Goal: Task Accomplishment & Management: Complete application form

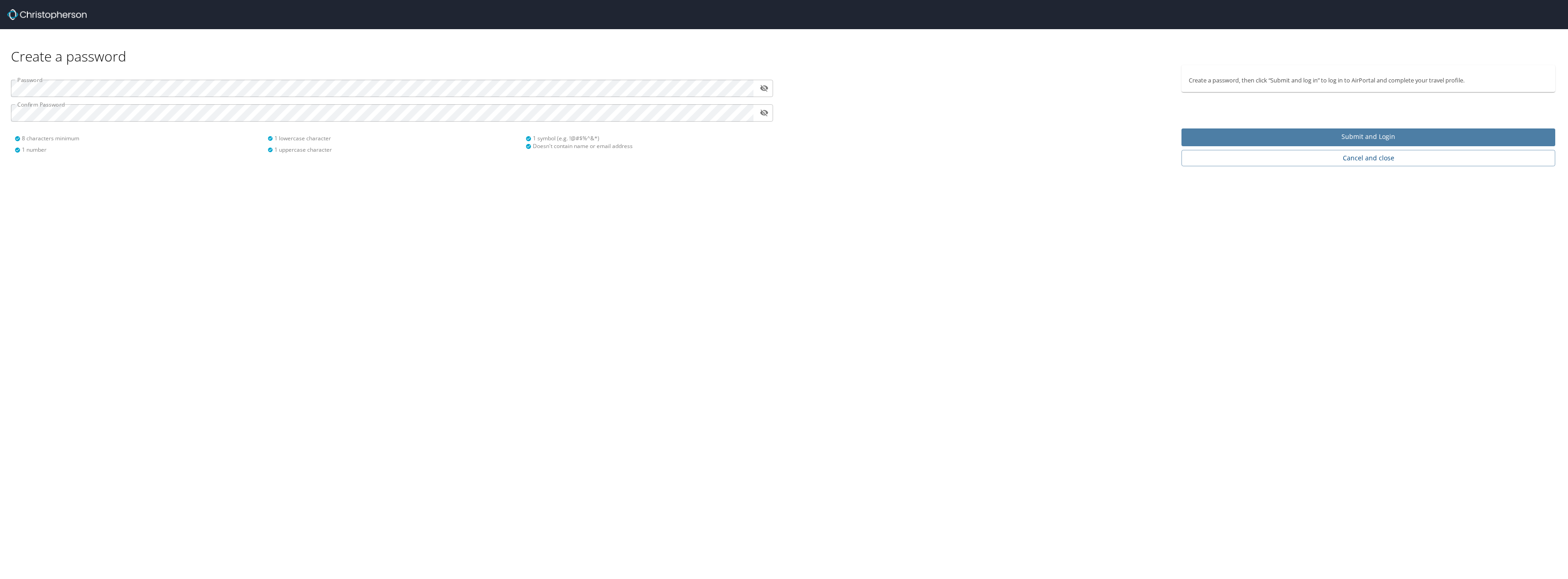
click at [1382, 135] on span "Submit and Login" at bounding box center [1368, 137] width 360 height 11
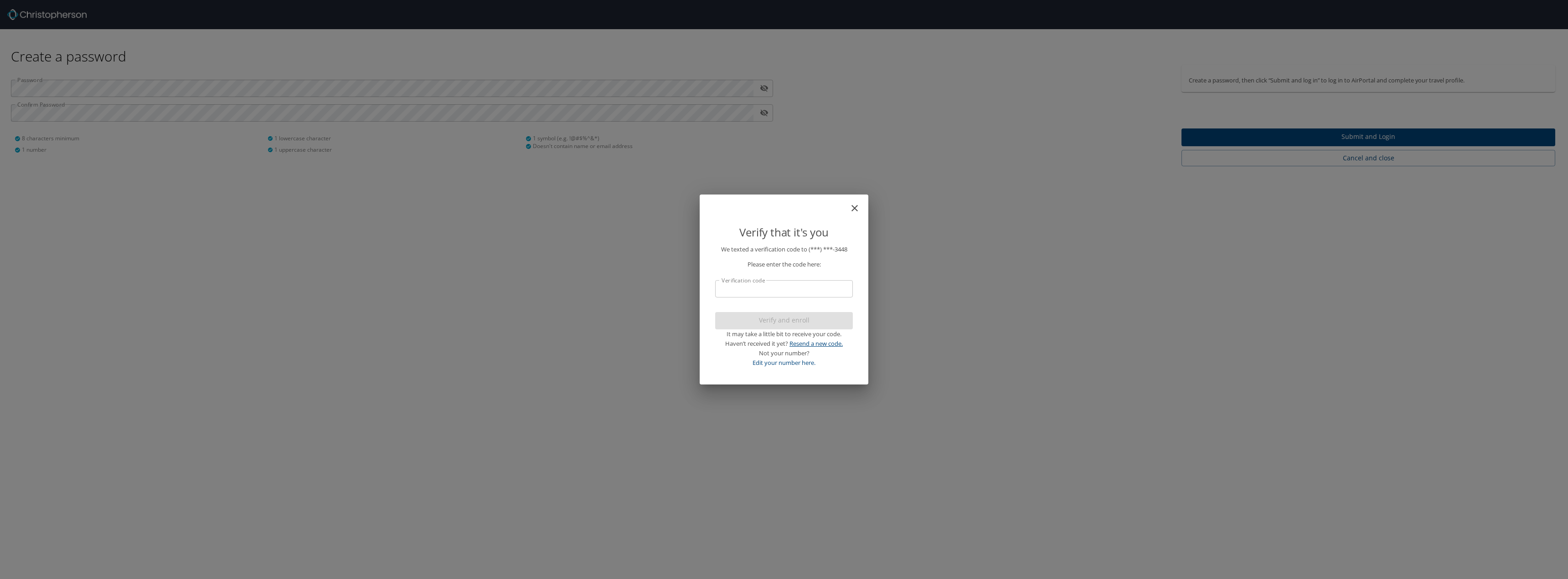
click at [826, 343] on link "Resend a new code." at bounding box center [816, 343] width 53 height 8
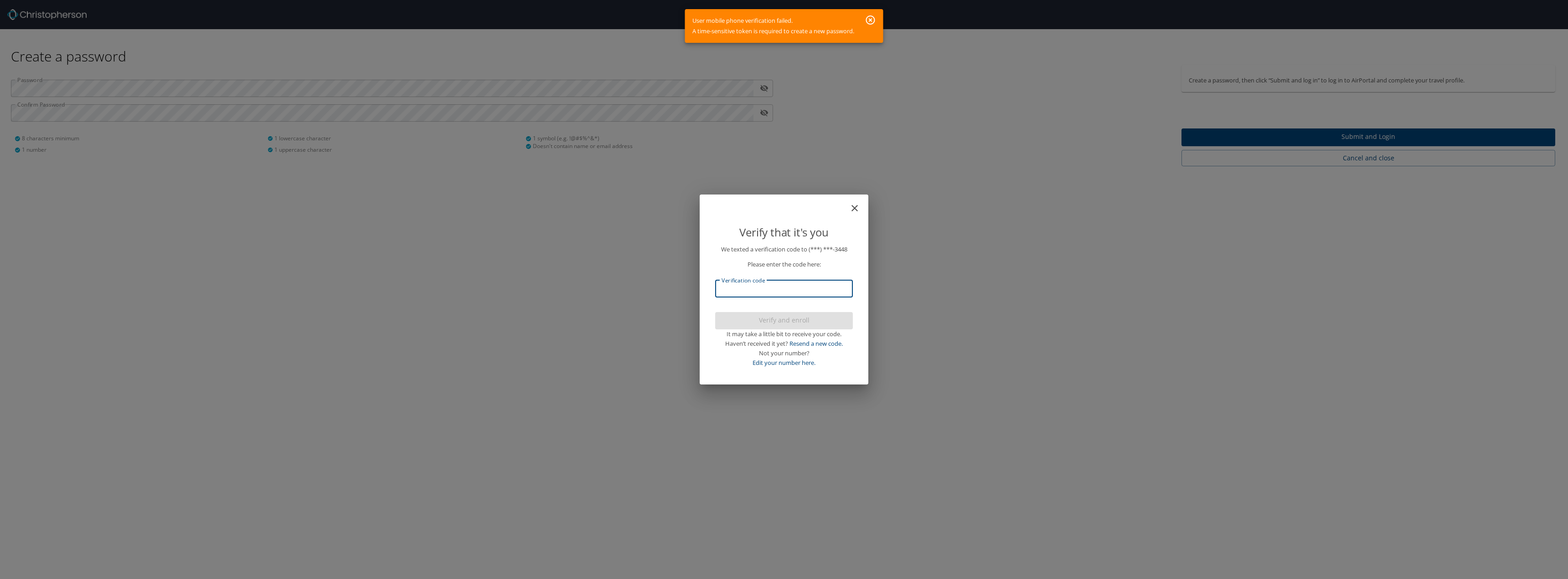
click at [803, 290] on input "Verification code" at bounding box center [784, 289] width 138 height 18
click at [822, 343] on link "Resend a new code." at bounding box center [816, 343] width 53 height 8
click at [853, 209] on icon "close" at bounding box center [855, 209] width 11 height 11
